Goal: Task Accomplishment & Management: Manage account settings

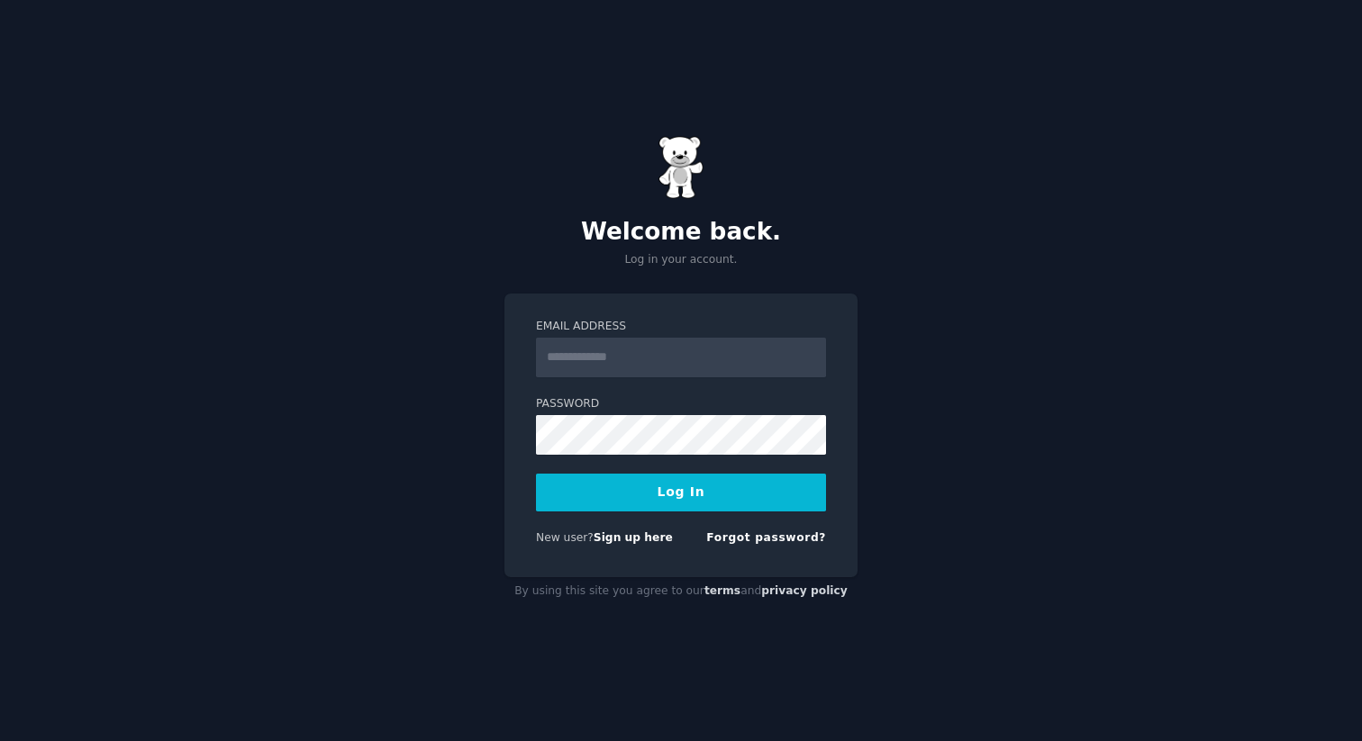
click at [642, 368] on input "Email Address" at bounding box center [681, 358] width 290 height 40
type input "**********"
click at [703, 516] on form "**********" at bounding box center [681, 436] width 290 height 234
click at [709, 498] on button "Log In" at bounding box center [681, 493] width 290 height 38
